Goal: Information Seeking & Learning: Learn about a topic

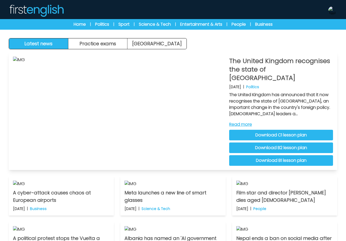
click at [245, 121] on link "Read more" at bounding box center [281, 124] width 104 height 6
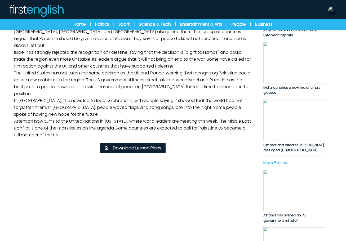
scroll to position [106, 0]
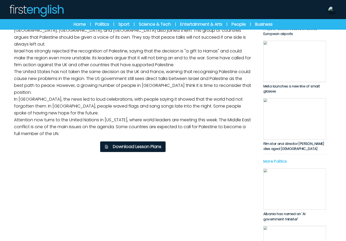
click at [193, 139] on p "The United Kingdom has said that it now recognises the state of [GEOGRAPHIC_DAT…" at bounding box center [132, 68] width 241 height 142
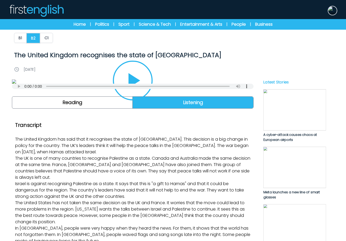
click at [333, 8] on img at bounding box center [332, 10] width 8 height 8
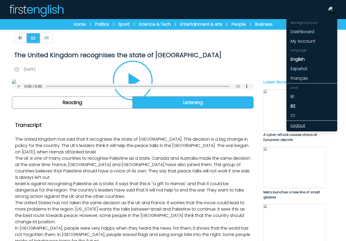
click at [297, 125] on link "Logout" at bounding box center [311, 126] width 51 height 10
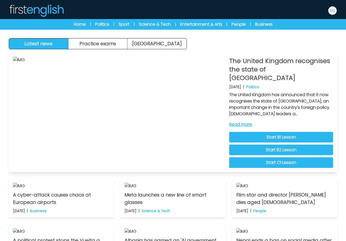
click at [247, 121] on link "Read more" at bounding box center [281, 124] width 104 height 6
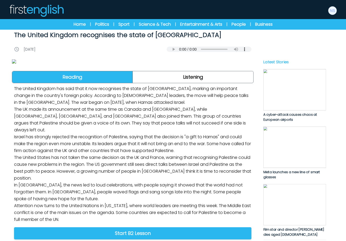
scroll to position [159, 0]
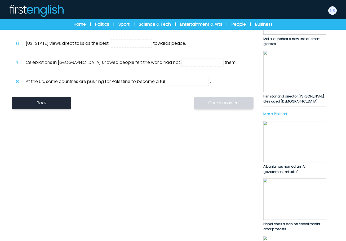
scroll to position [185, 0]
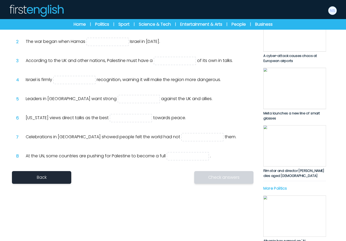
scroll to position [0, 0]
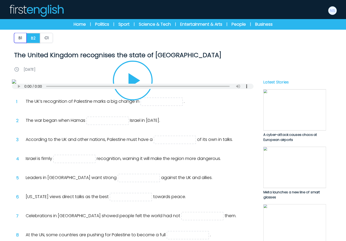
click at [25, 39] on button "B1" at bounding box center [20, 38] width 12 height 10
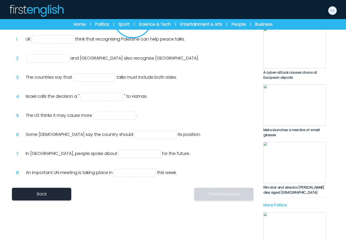
scroll to position [53, 0]
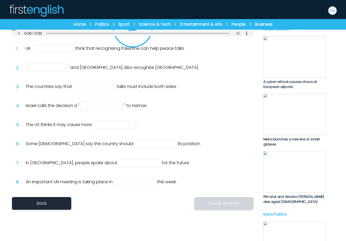
click at [138, 40] on icon "Play/Pause" at bounding box center [132, 27] width 25 height 25
click at [137, 35] on icon "Play/Pause" at bounding box center [132, 27] width 13 height 15
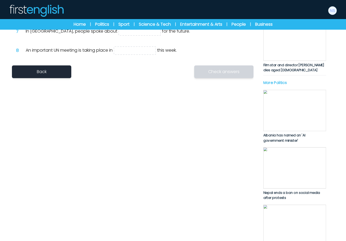
scroll to position [185, 0]
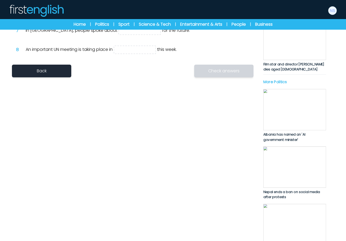
click at [134, 16] on input "text" at bounding box center [155, 11] width 42 height 8
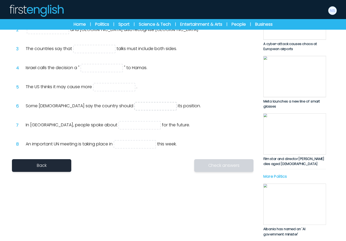
scroll to position [159, 0]
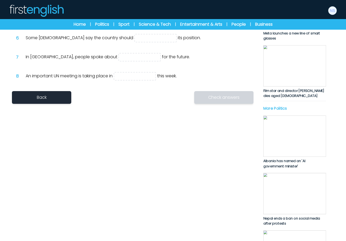
click at [107, 4] on input "text" at bounding box center [101, 0] width 42 height 8
click at [115, 23] on input "text" at bounding box center [114, 19] width 42 height 8
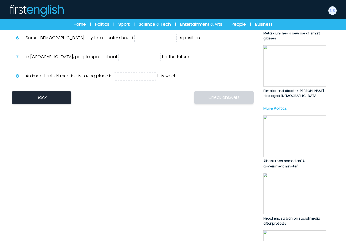
click at [134, 42] on input "text" at bounding box center [155, 38] width 42 height 8
click at [123, 61] on input "text" at bounding box center [139, 57] width 42 height 8
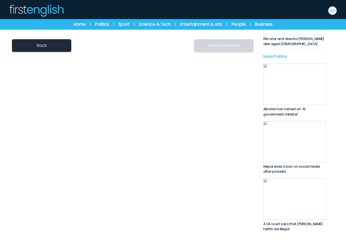
scroll to position [212, 0]
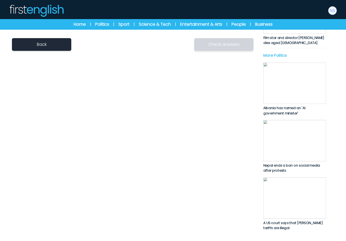
click at [129, 28] on input "text" at bounding box center [135, 23] width 42 height 8
click at [129, 51] on div "Back Check answers Check Reset" at bounding box center [132, 44] width 241 height 13
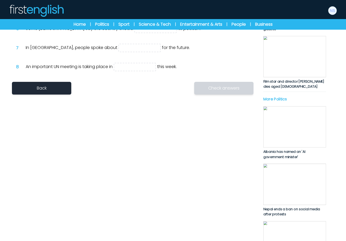
scroll to position [159, 0]
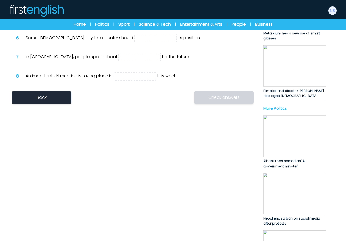
drag, startPoint x: 213, startPoint y: 100, endPoint x: 25, endPoint y: 98, distance: 188.2
drag, startPoint x: 26, startPoint y: 99, endPoint x: 239, endPoint y: 101, distance: 212.8
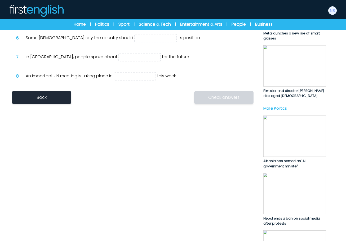
drag, startPoint x: 201, startPoint y: 102, endPoint x: 85, endPoint y: 98, distance: 115.4
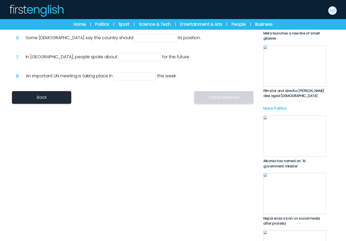
drag, startPoint x: 175, startPoint y: 100, endPoint x: 191, endPoint y: 100, distance: 15.6
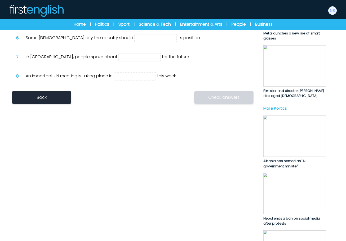
click at [211, 85] on div "1 UK think that recognising Palestine can help peace talks. 2 and Australia als…" at bounding box center [132, 9] width 241 height 150
drag, startPoint x: 202, startPoint y: 100, endPoint x: 85, endPoint y: 100, distance: 116.7
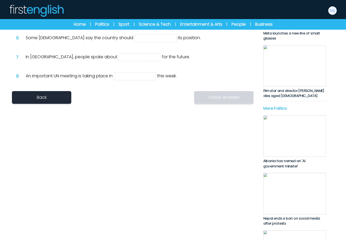
click at [174, 85] on div "1 UK think that recognising Palestine can help peace talks. 2 and Australia als…" at bounding box center [132, 9] width 241 height 150
